Goal: Information Seeking & Learning: Learn about a topic

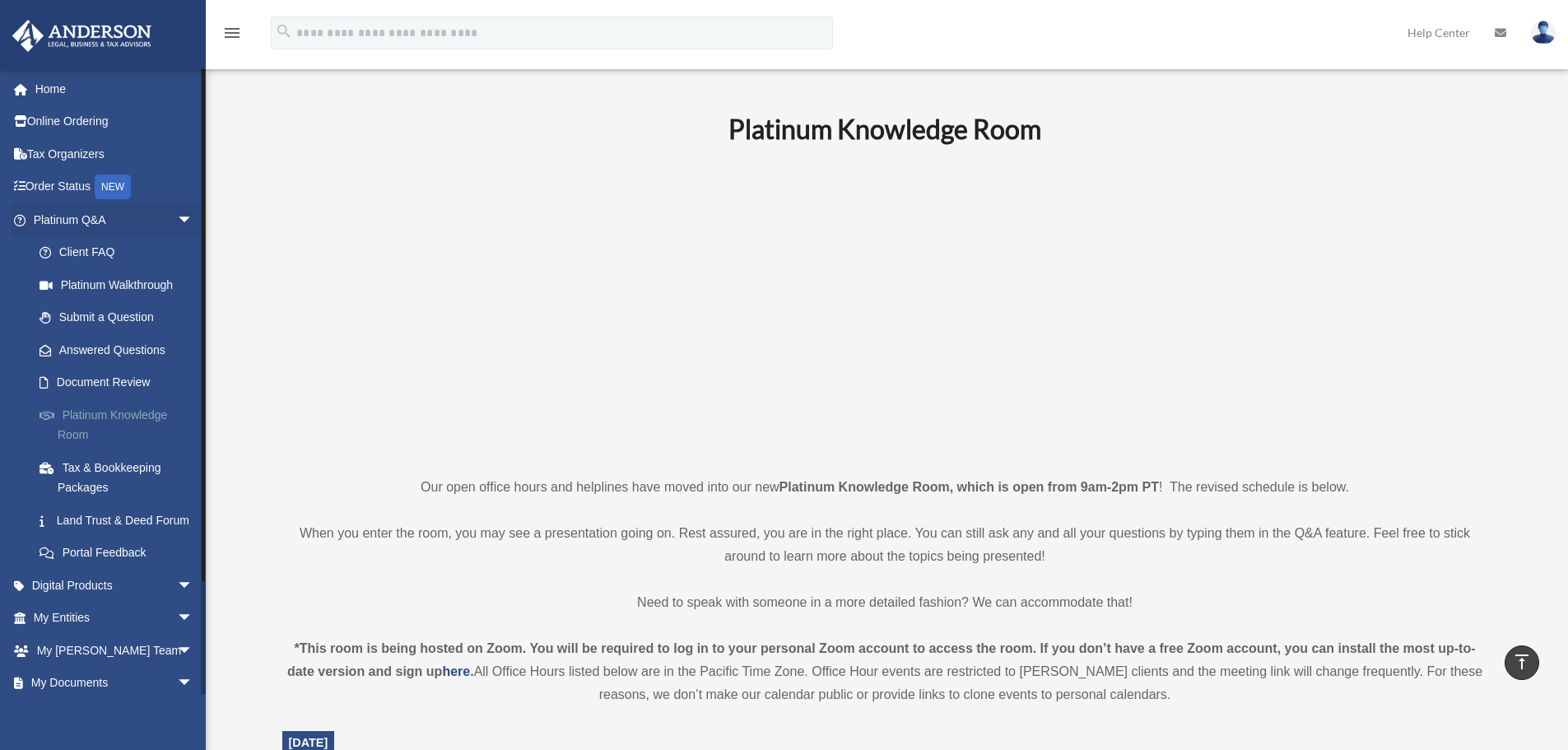
scroll to position [412, 0]
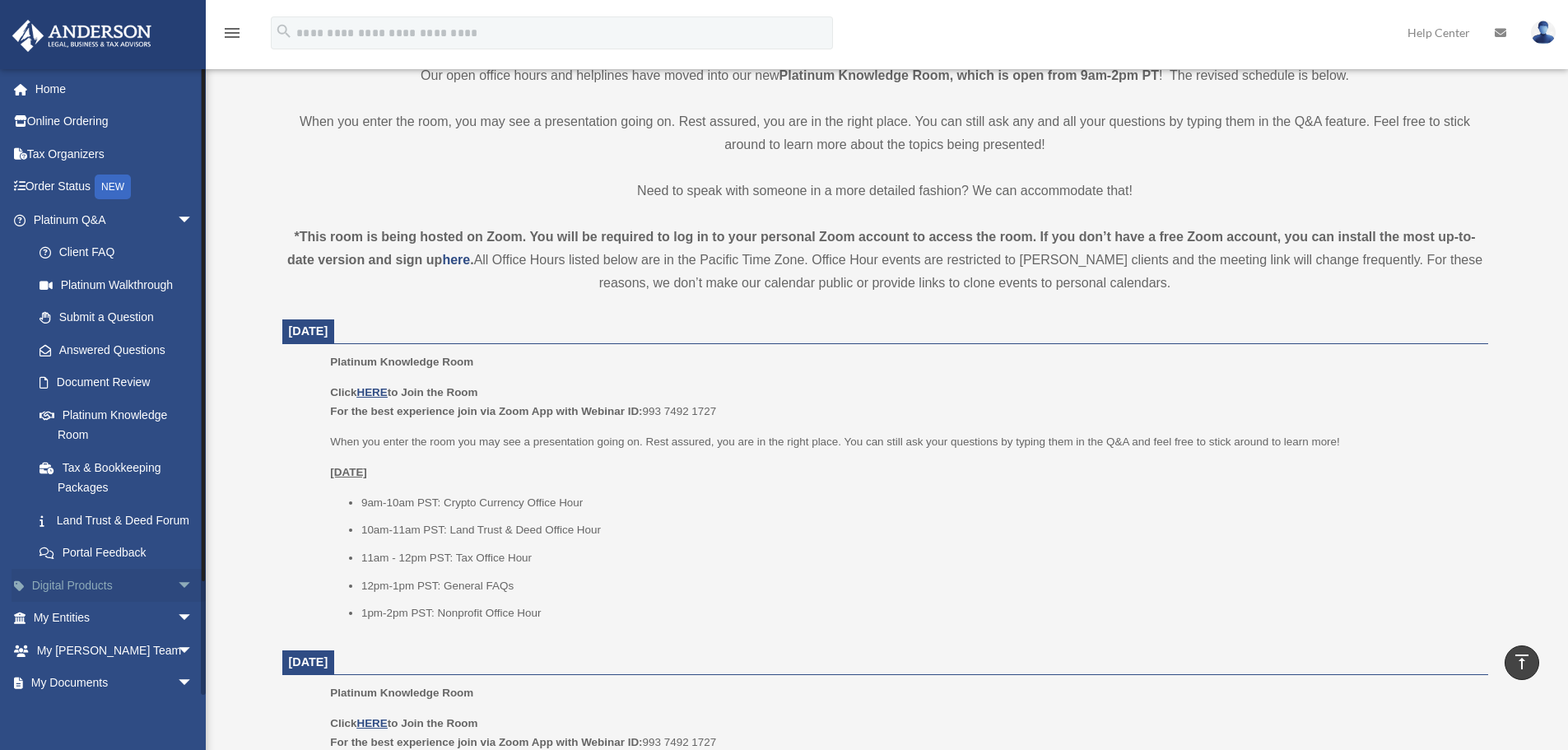
click at [120, 602] on link "Digital Products arrow_drop_down" at bounding box center [115, 586] width 207 height 33
click at [177, 602] on span "arrow_drop_down" at bounding box center [193, 586] width 33 height 34
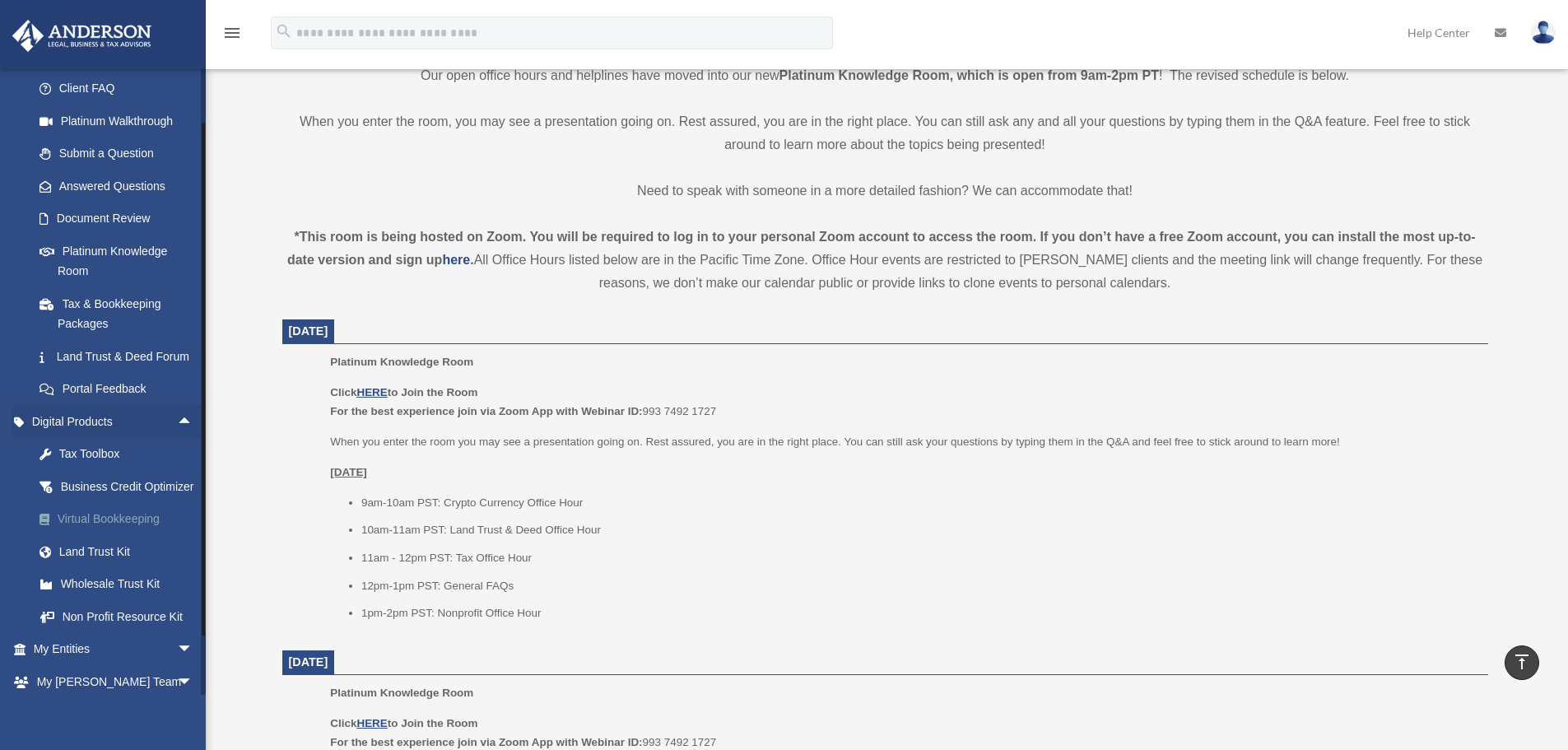
scroll to position [165, 0]
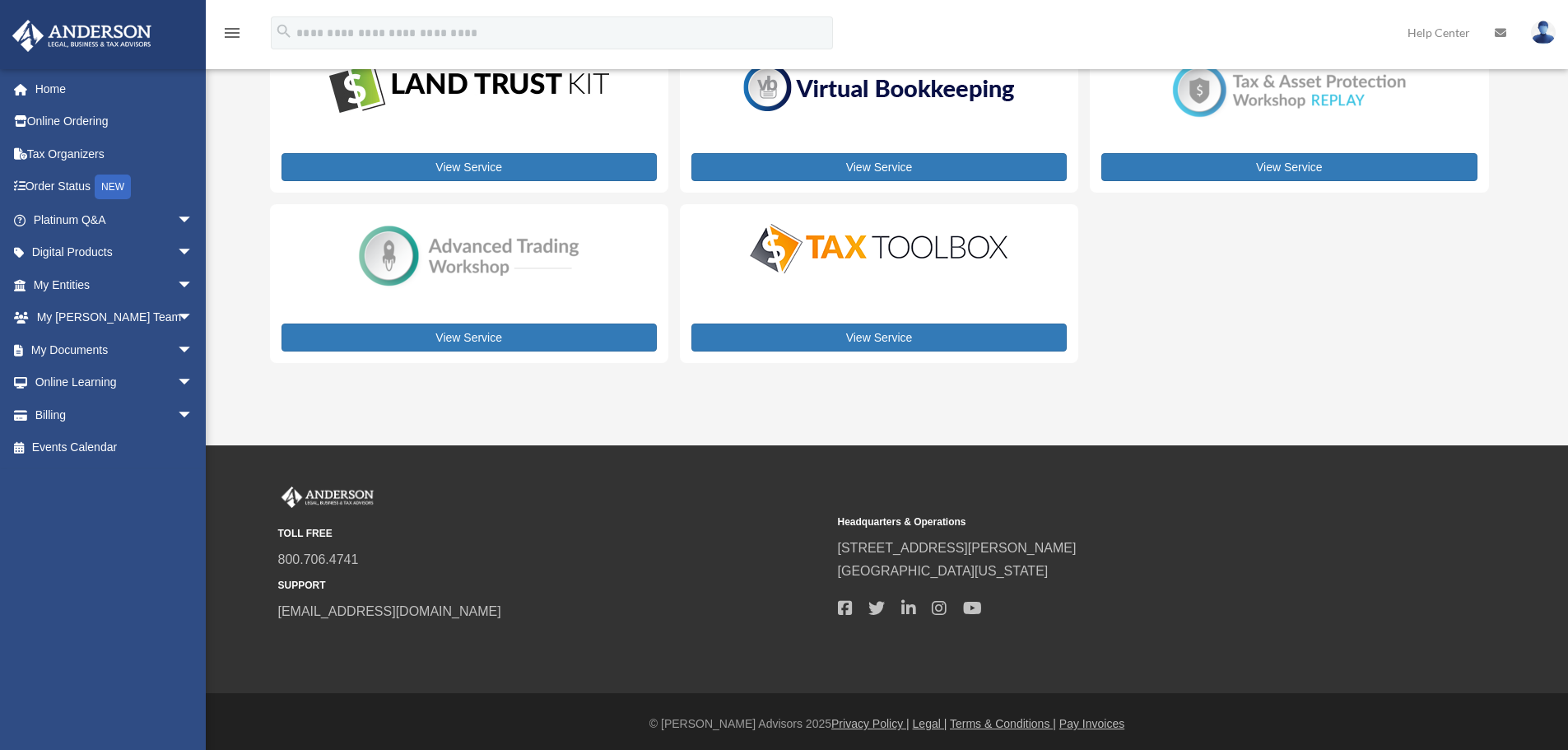
scroll to position [272, 0]
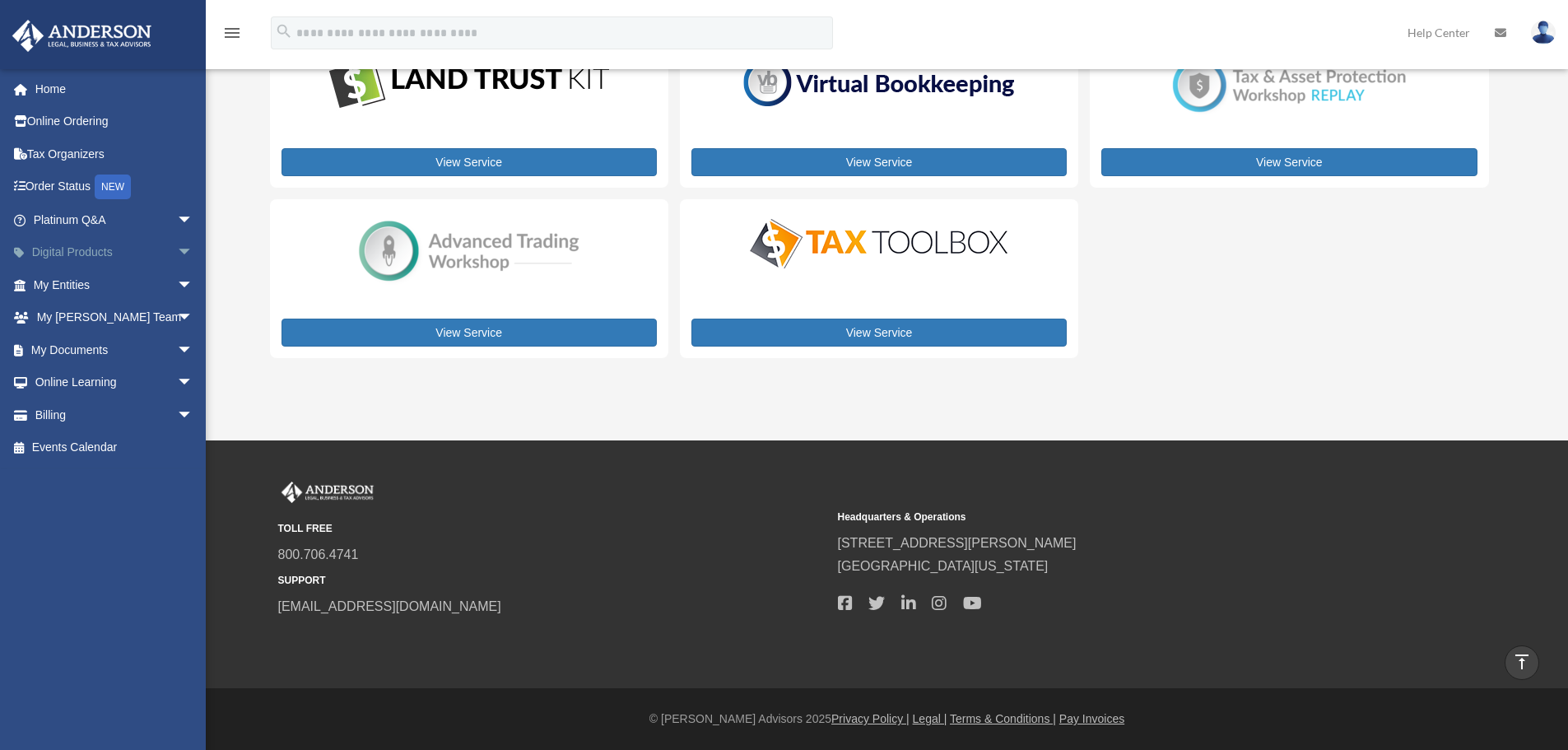
click at [177, 254] on span "arrow_drop_down" at bounding box center [193, 253] width 33 height 34
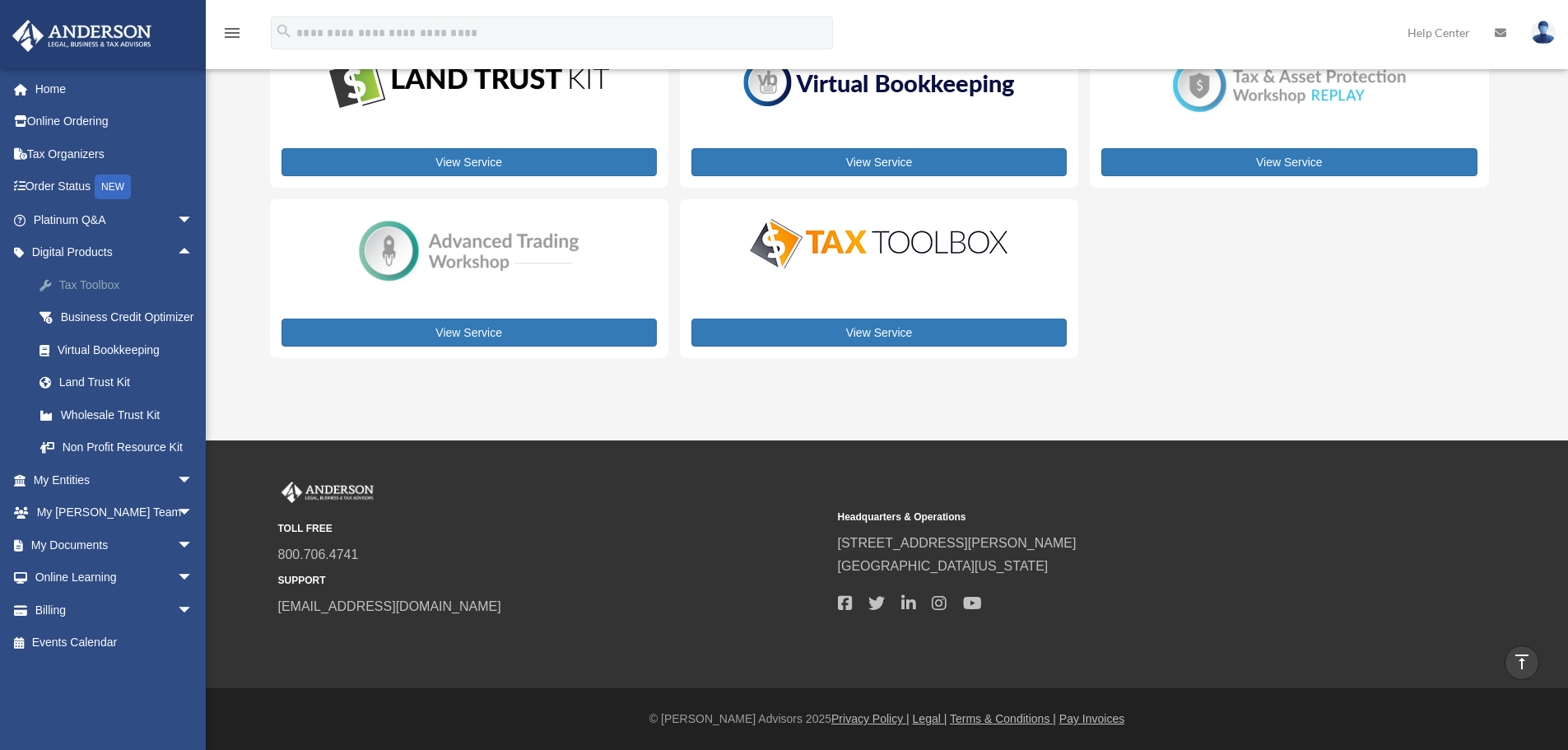
click at [88, 292] on div "Tax Toolbox" at bounding box center [127, 285] width 140 height 21
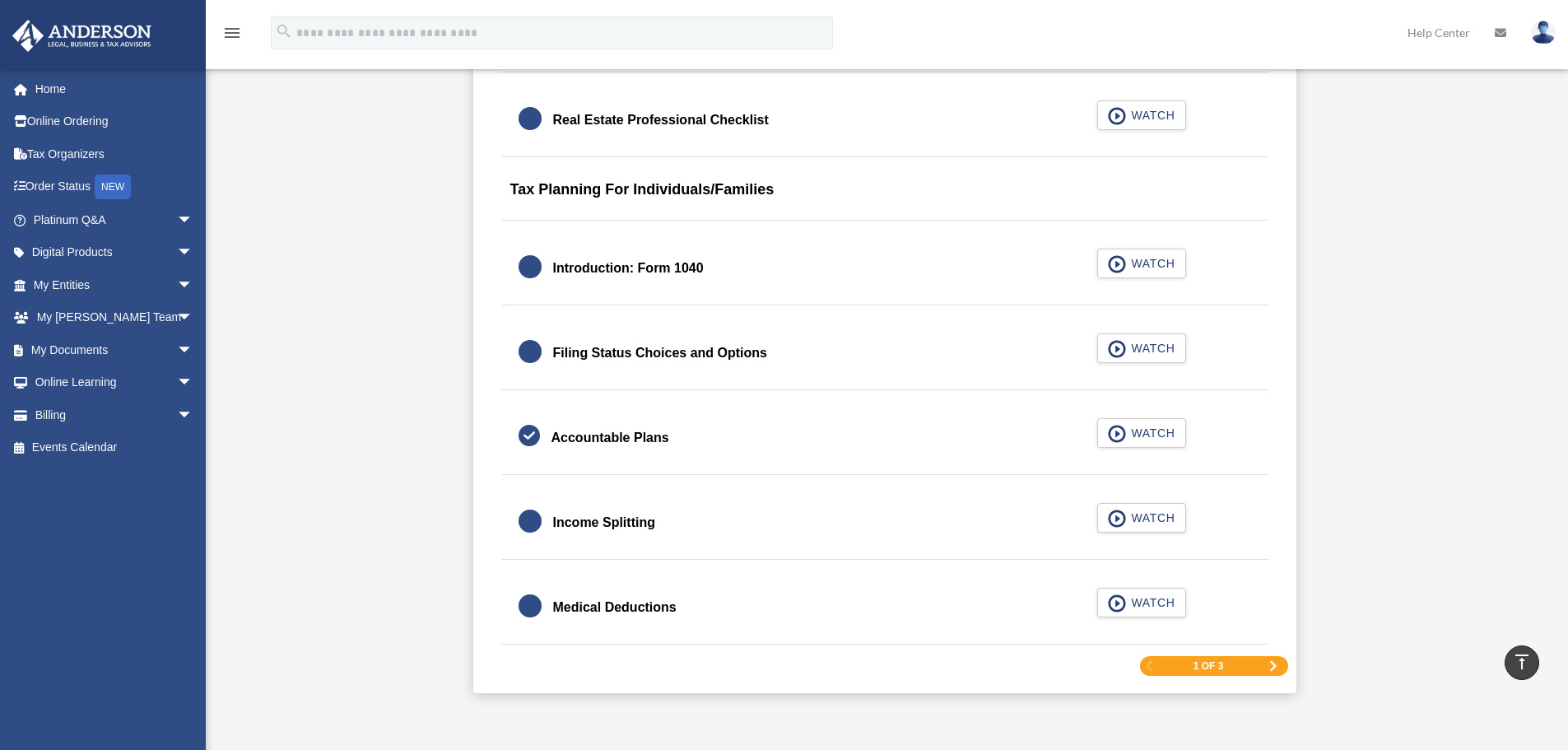
scroll to position [2388, 0]
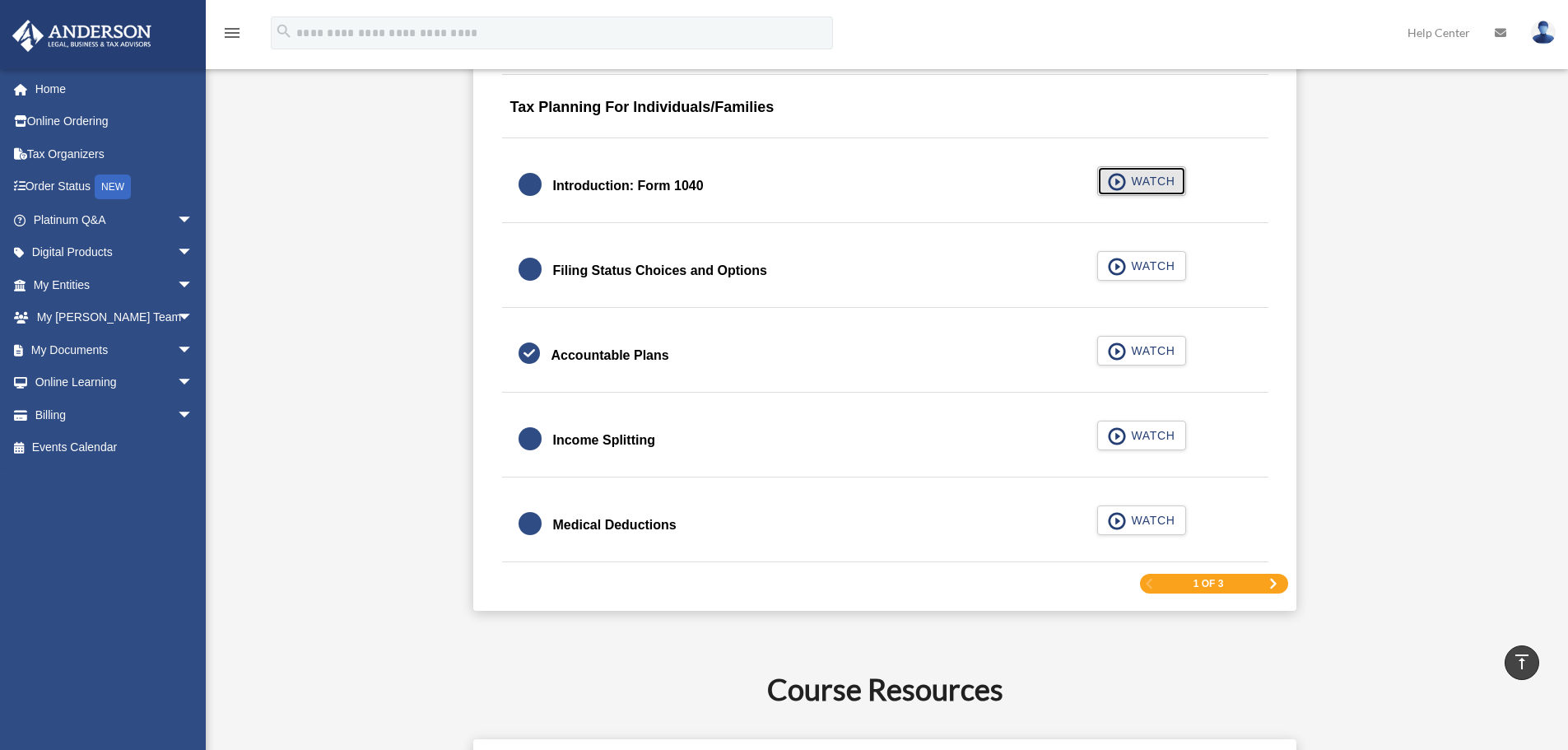
click at [1151, 189] on button "WATCH" at bounding box center [1141, 182] width 89 height 30
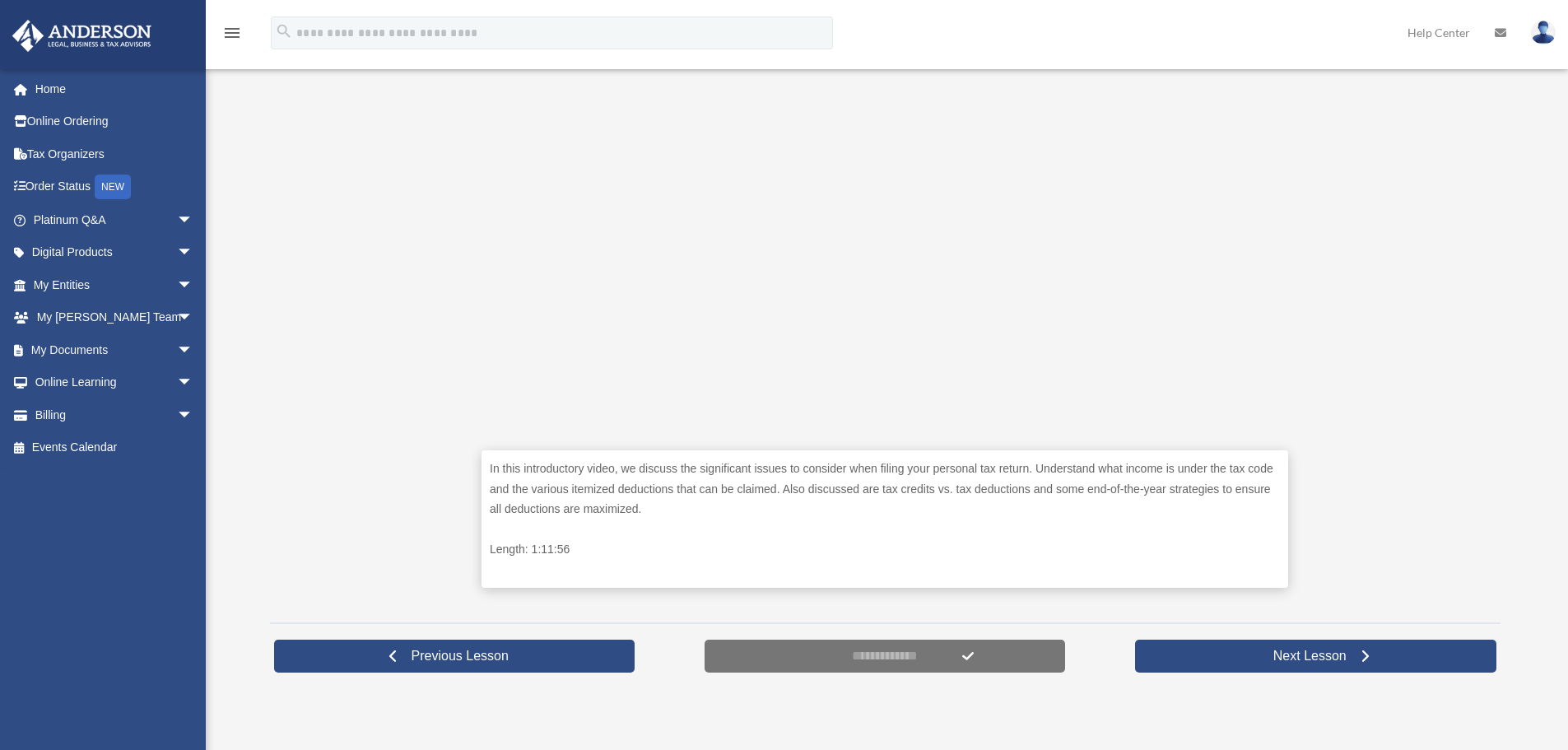
scroll to position [494, 0]
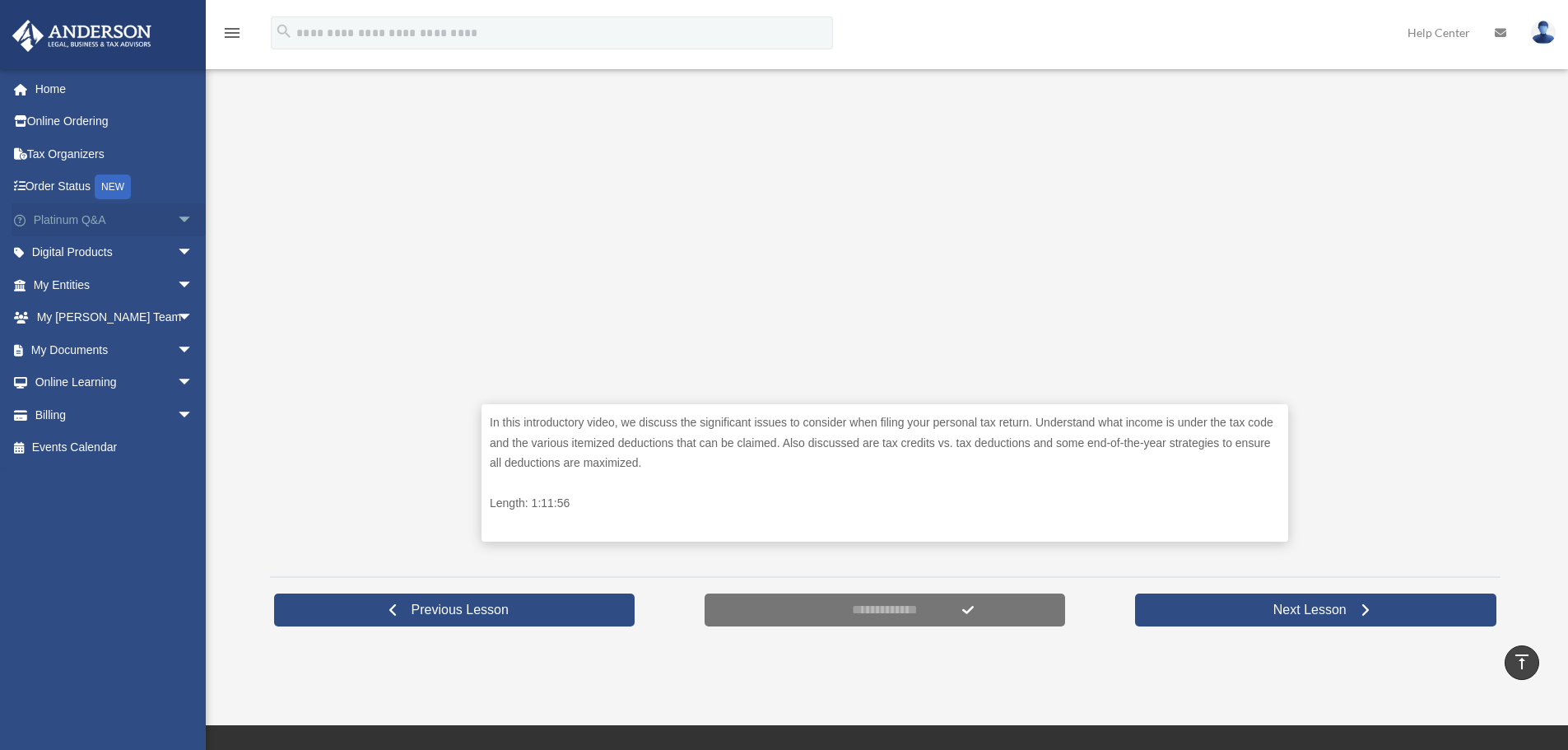
click at [177, 222] on span "arrow_drop_down" at bounding box center [193, 220] width 33 height 34
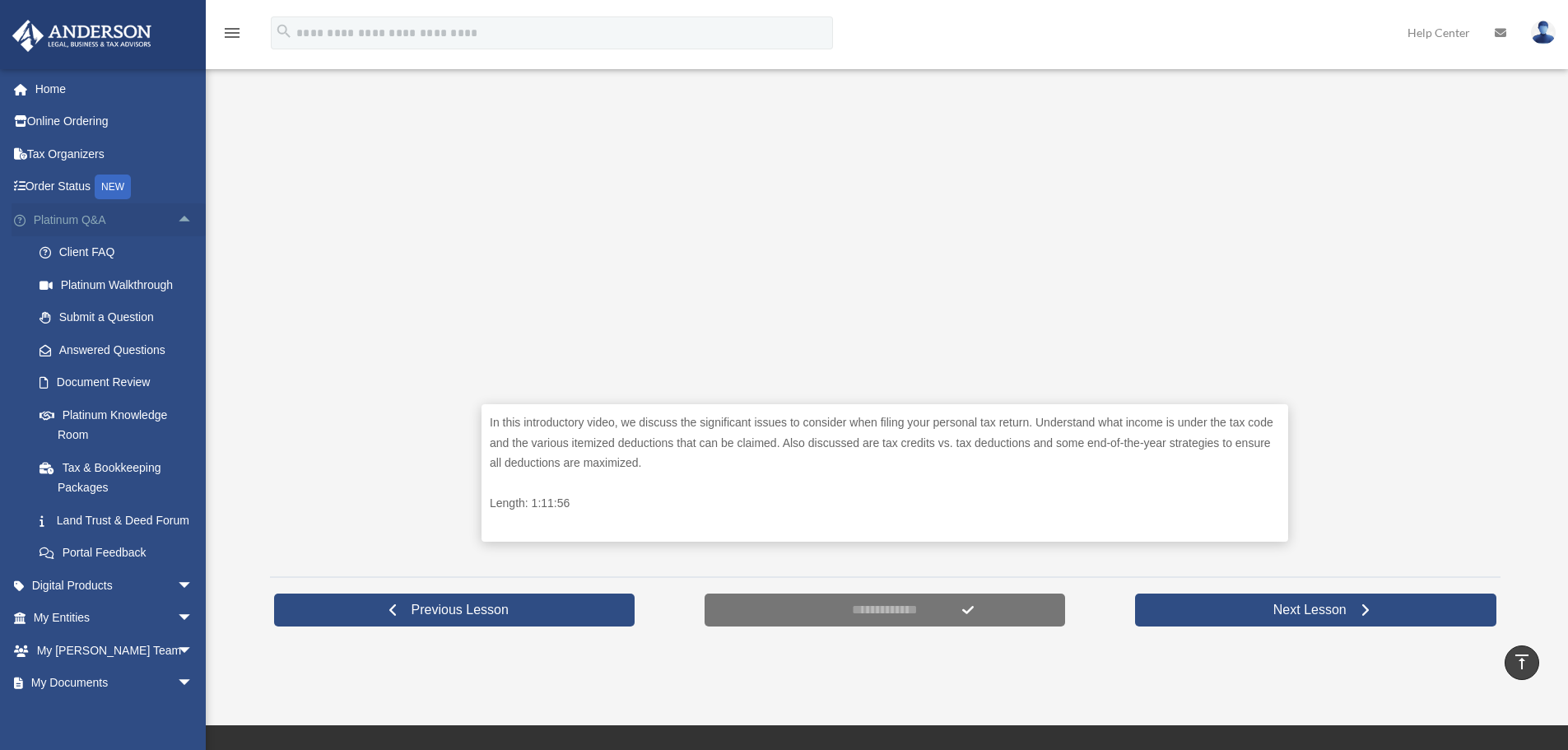
click at [177, 221] on span "arrow_drop_up" at bounding box center [193, 220] width 33 height 34
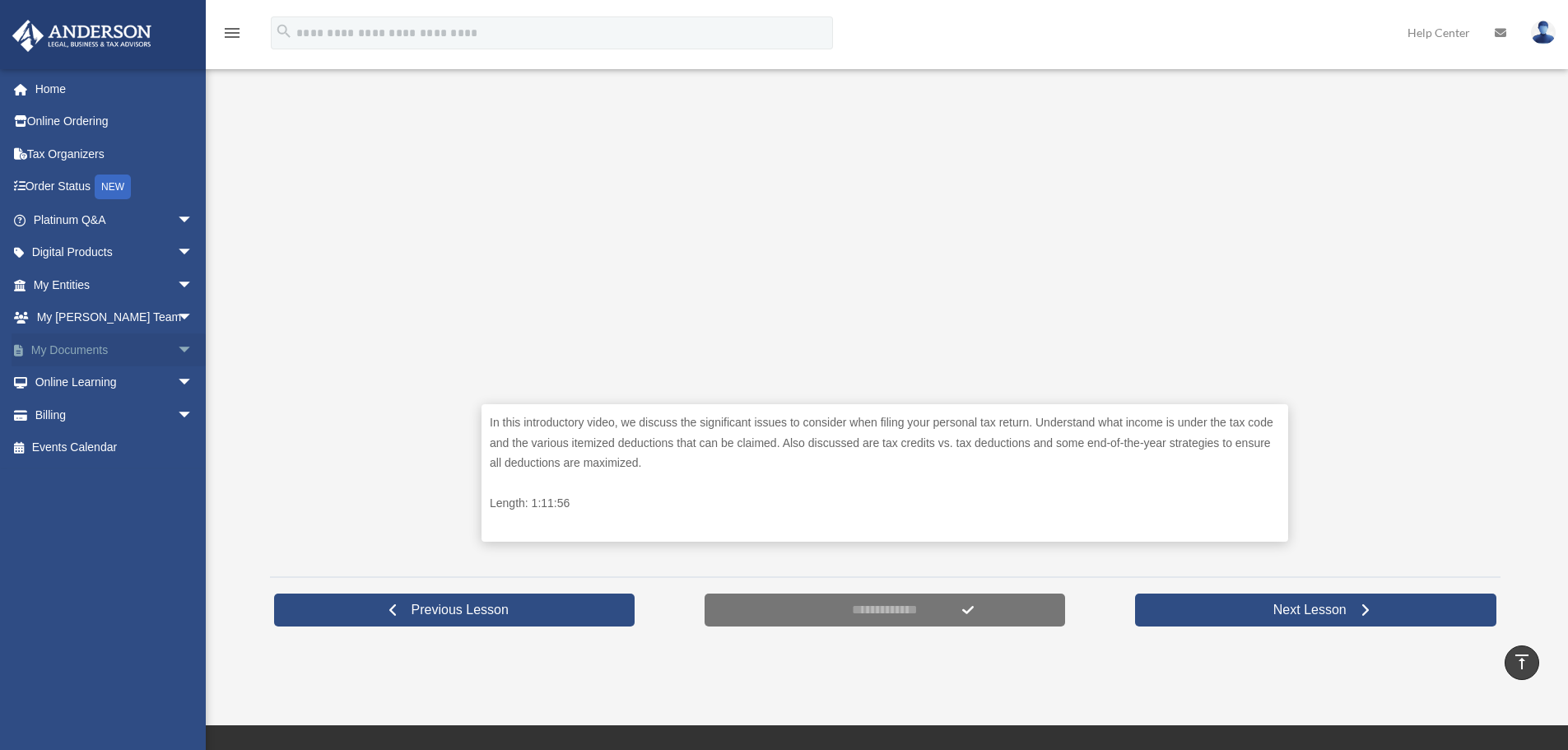
click at [177, 350] on span "arrow_drop_down" at bounding box center [193, 350] width 33 height 34
click at [106, 419] on link "Meeting Minutes" at bounding box center [121, 415] width 195 height 33
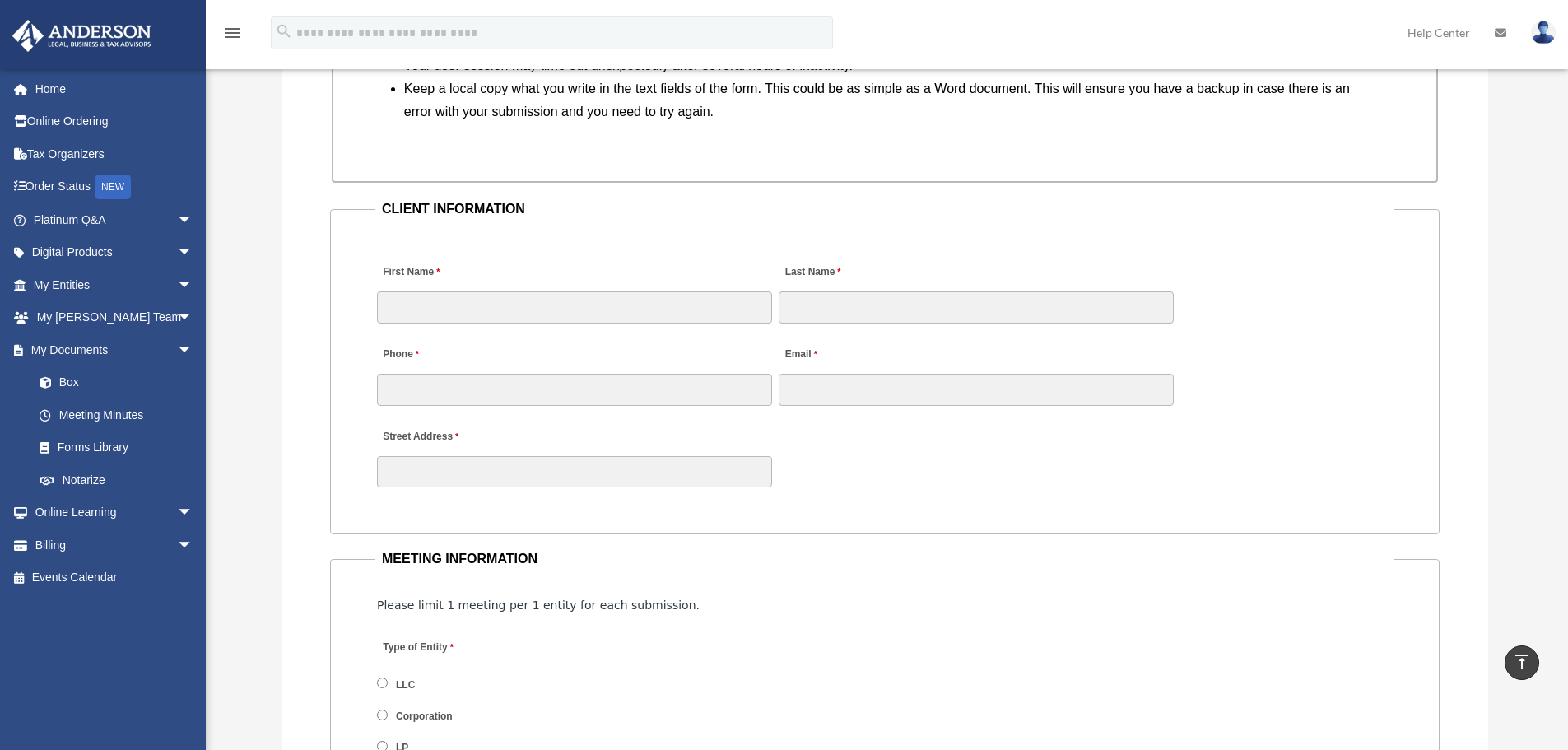
scroll to position [1422, 0]
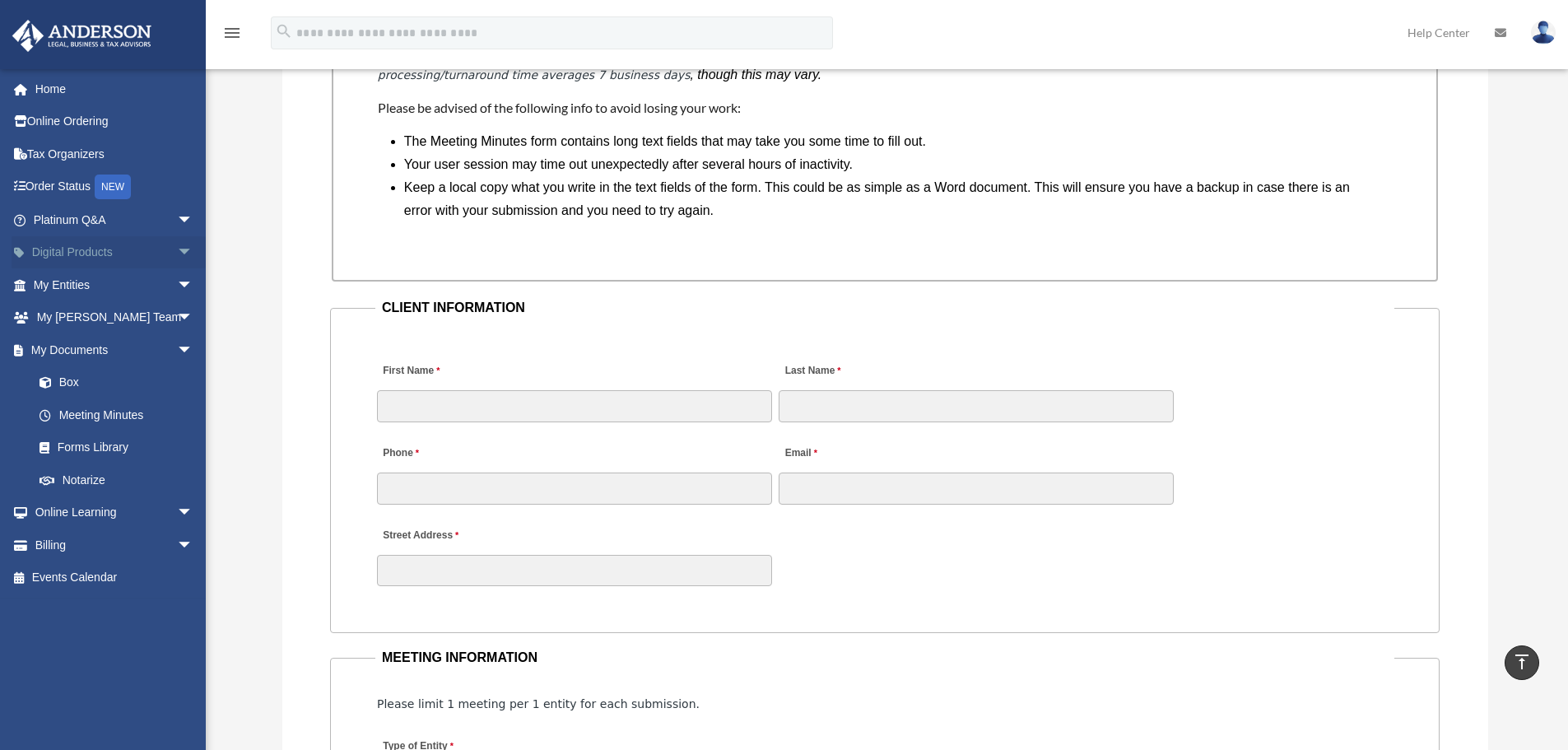
click at [177, 248] on span "arrow_drop_down" at bounding box center [193, 253] width 33 height 34
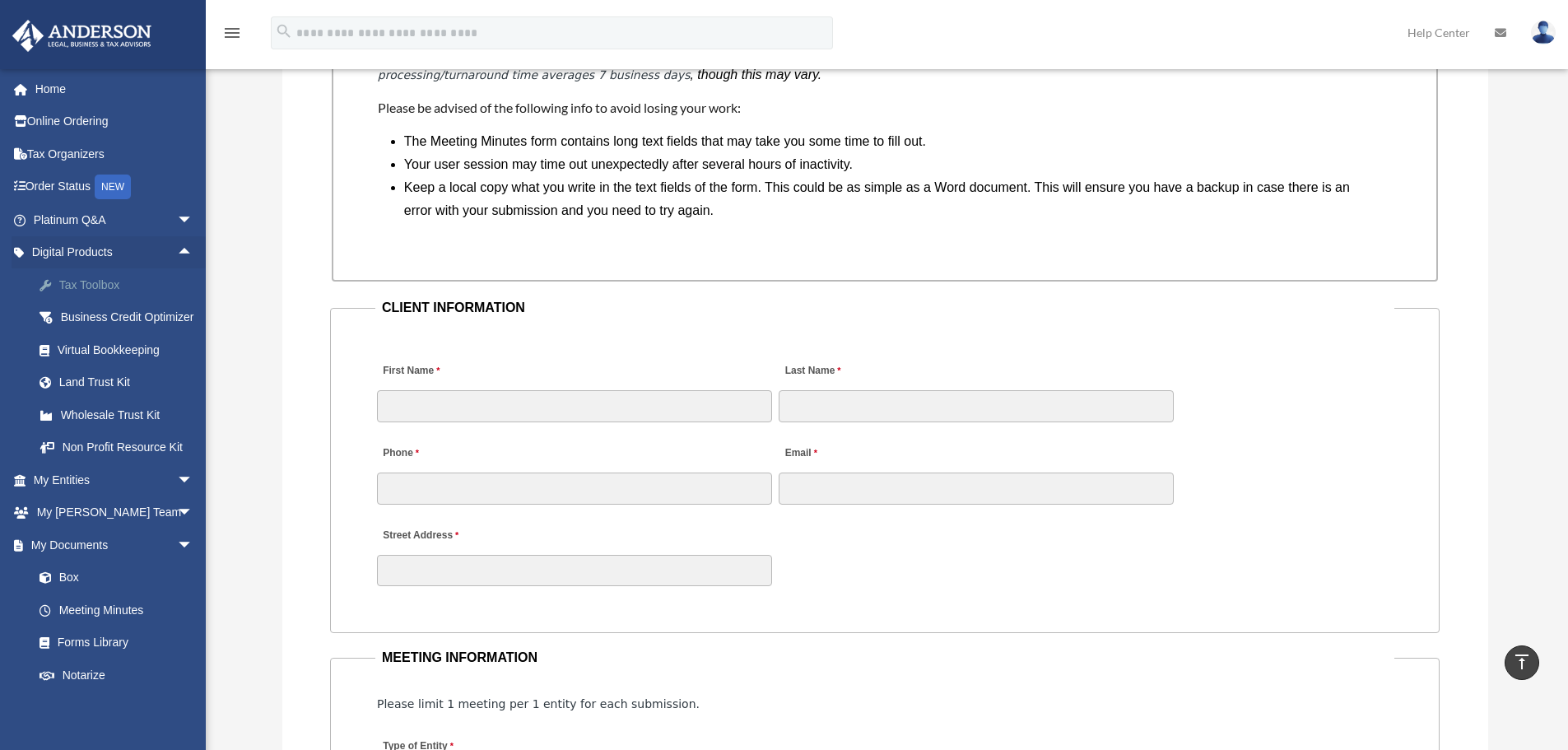
click at [137, 288] on div "Tax Toolbox" at bounding box center [127, 285] width 140 height 21
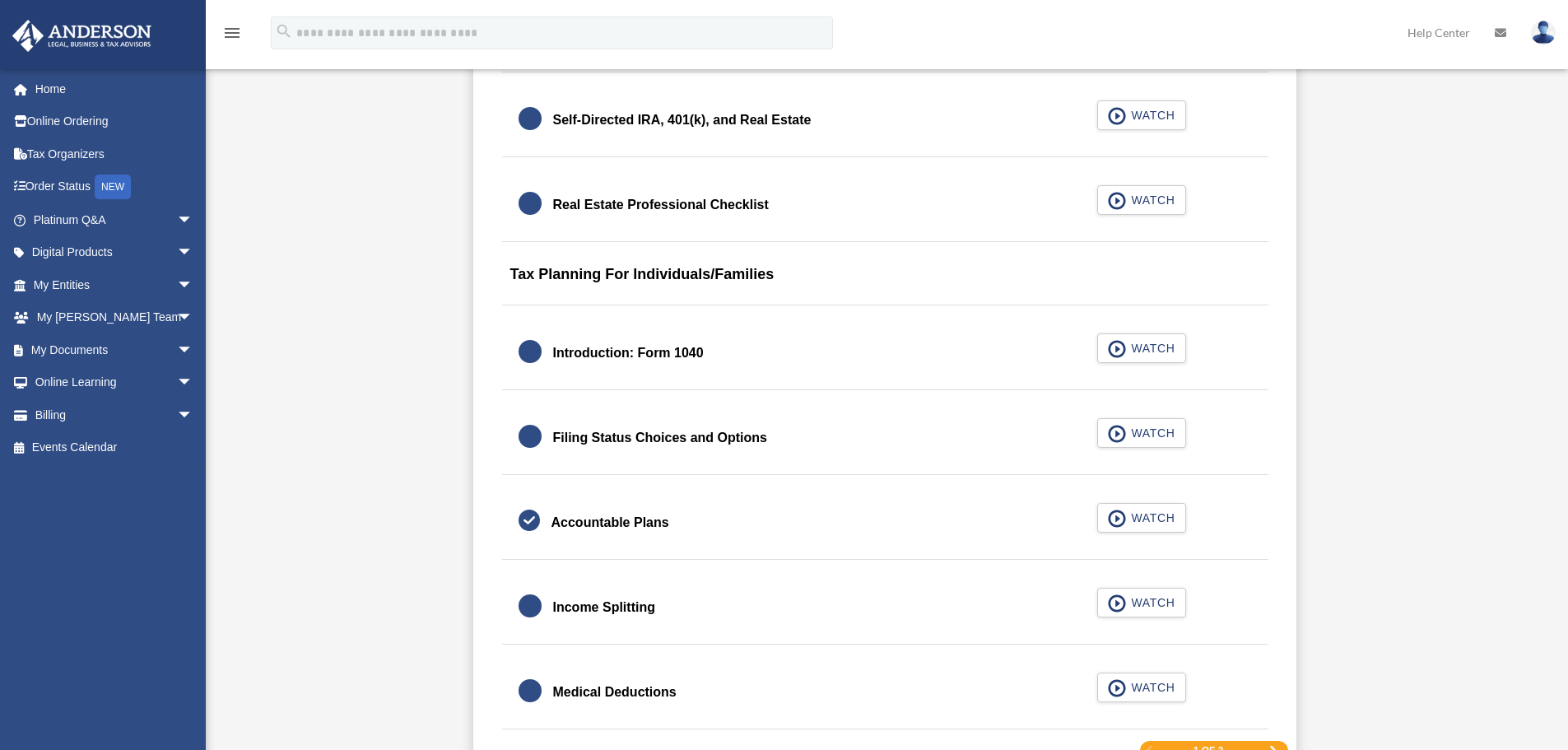
scroll to position [2141, 0]
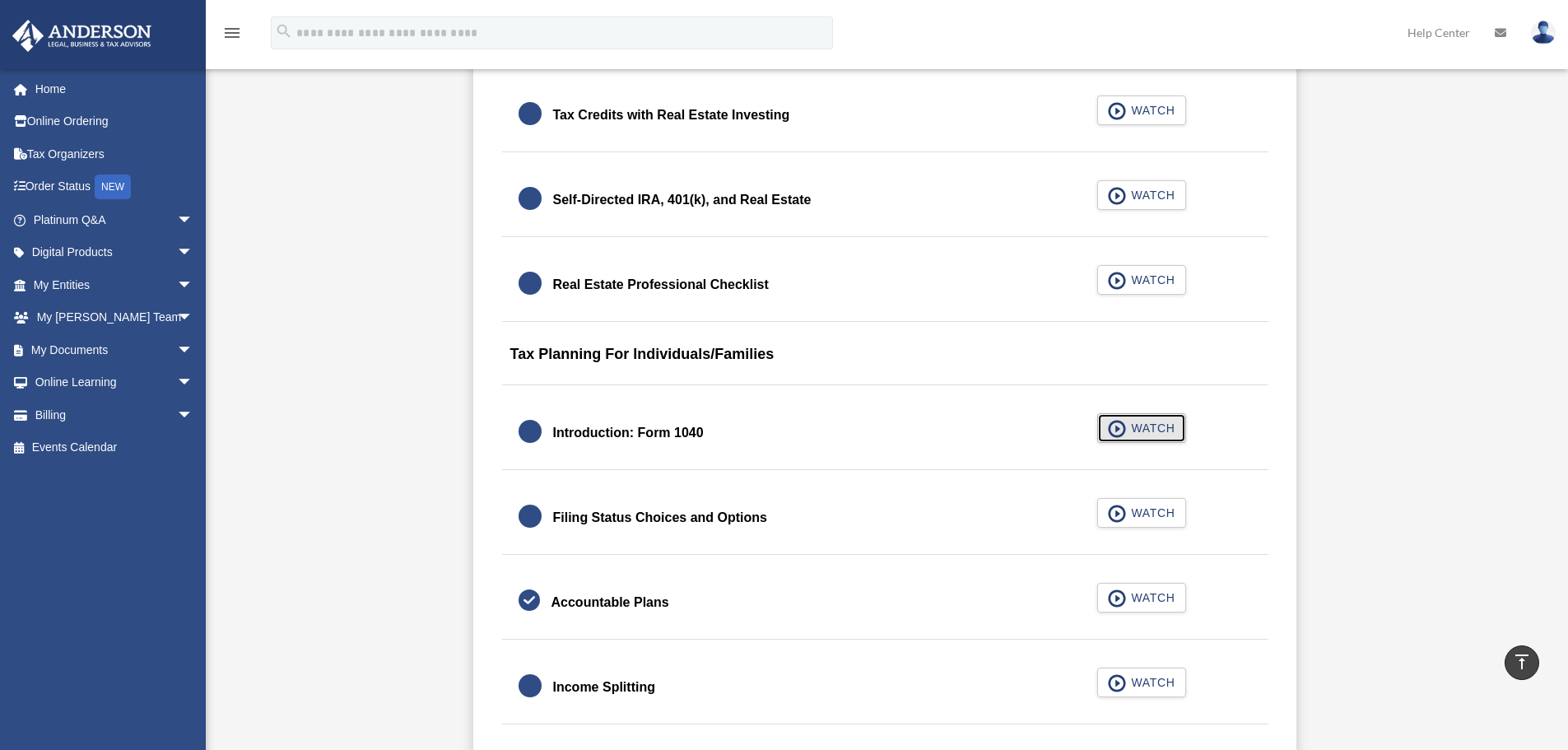
click at [1165, 428] on span "WATCH" at bounding box center [1151, 428] width 48 height 17
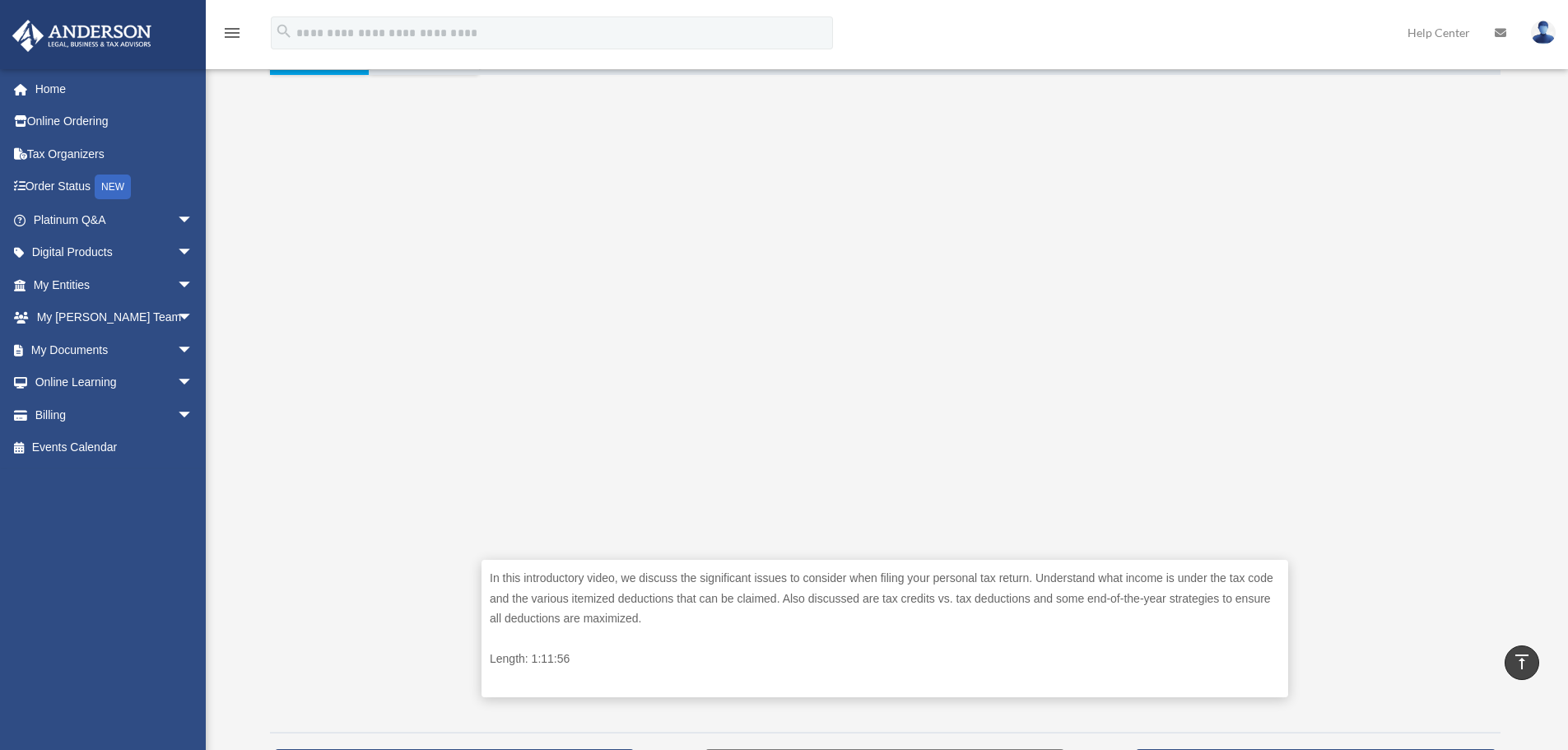
scroll to position [329, 0]
